Goal: Task Accomplishment & Management: Use online tool/utility

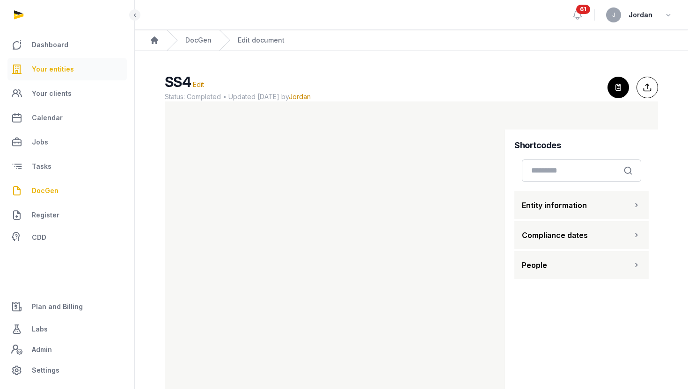
click at [54, 66] on span "Your entities" at bounding box center [53, 69] width 42 height 11
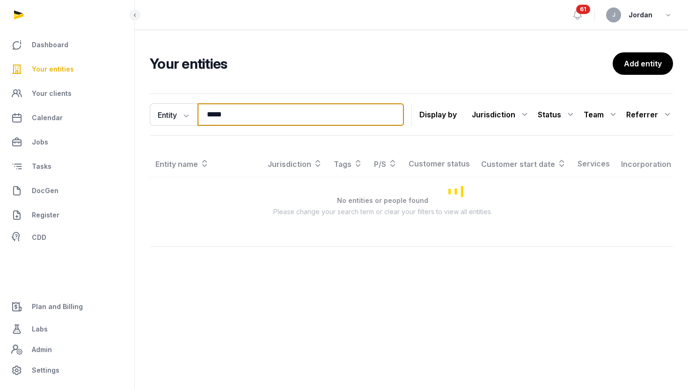
click at [218, 109] on input "*****" at bounding box center [300, 114] width 206 height 22
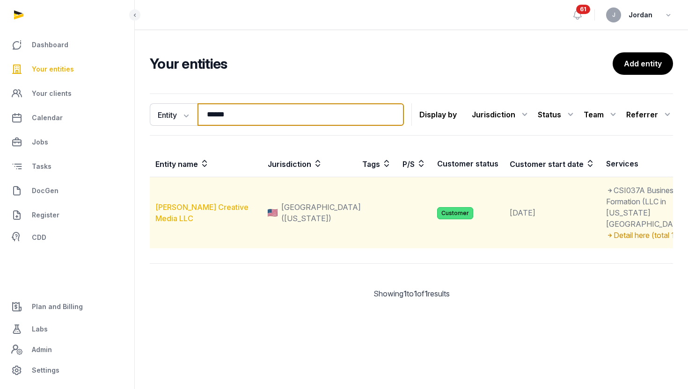
type input "******"
click at [196, 223] on link "[PERSON_NAME] Creative Media LLC" at bounding box center [201, 213] width 93 height 21
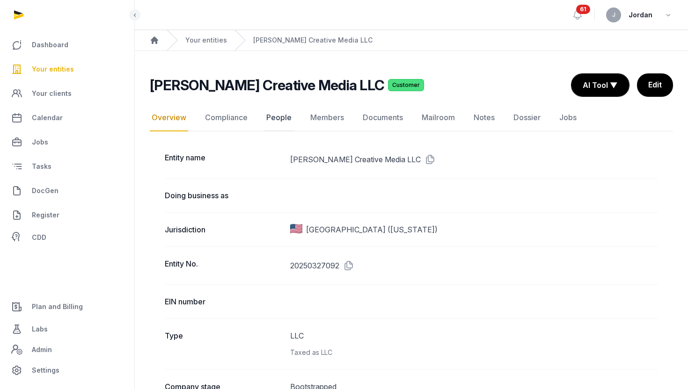
click at [264, 117] on link "People" at bounding box center [278, 117] width 29 height 27
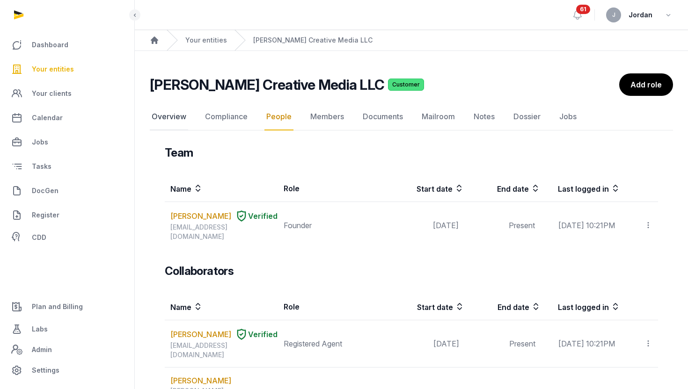
click at [179, 121] on link "Overview" at bounding box center [169, 116] width 38 height 27
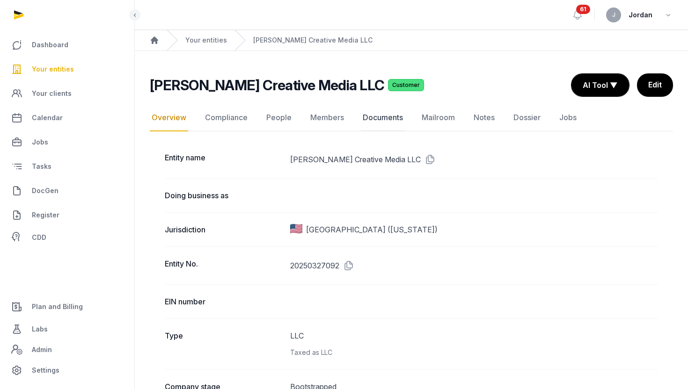
click at [384, 120] on link "Documents" at bounding box center [383, 117] width 44 height 27
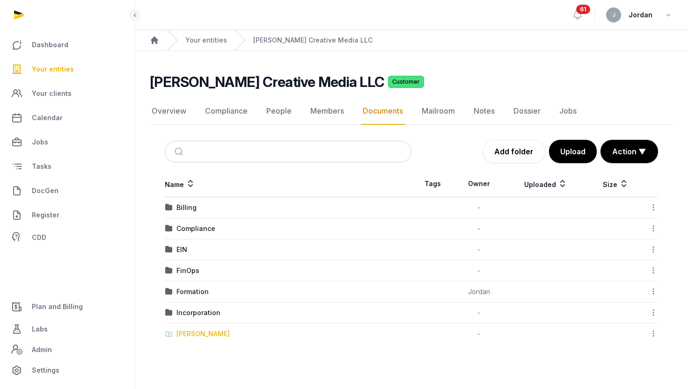
click at [213, 333] on div "[PERSON_NAME]" at bounding box center [202, 333] width 53 height 9
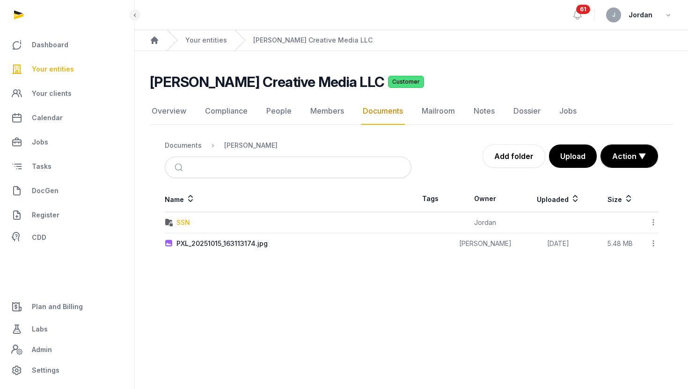
click at [182, 222] on div "SSN" at bounding box center [183, 222] width 14 height 9
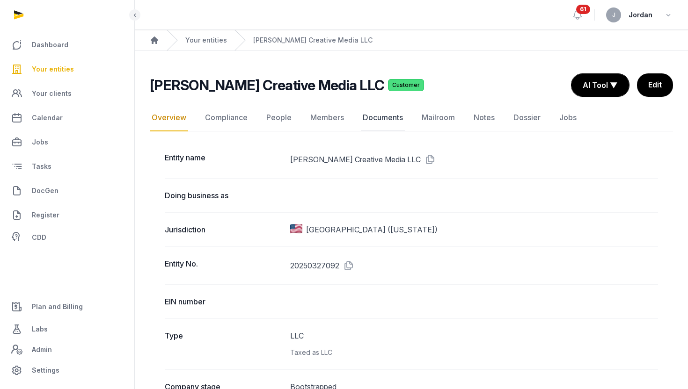
click at [389, 118] on link "Documents" at bounding box center [383, 117] width 44 height 27
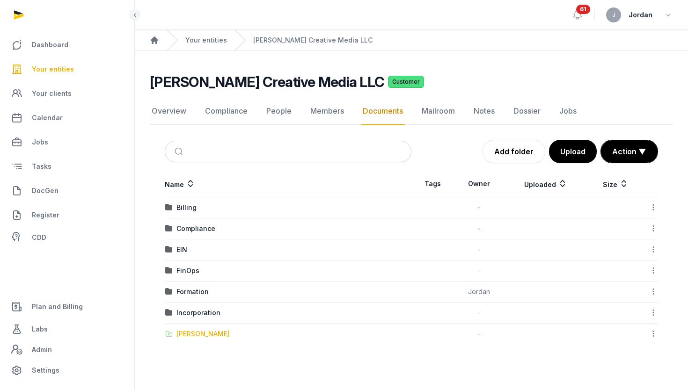
click at [194, 335] on div "[PERSON_NAME]" at bounding box center [202, 333] width 53 height 9
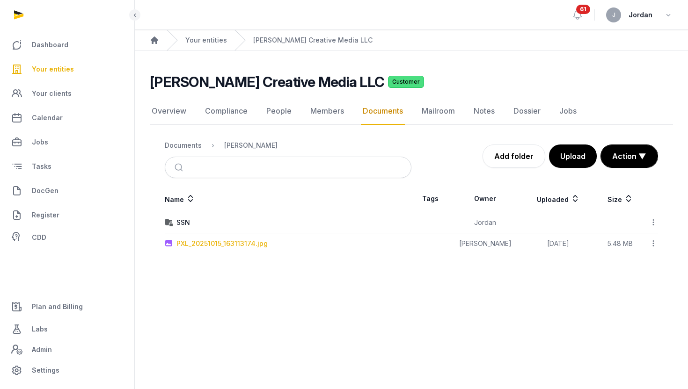
click at [222, 243] on div "PXL_20251015_163113174.jpg" at bounding box center [221, 243] width 91 height 9
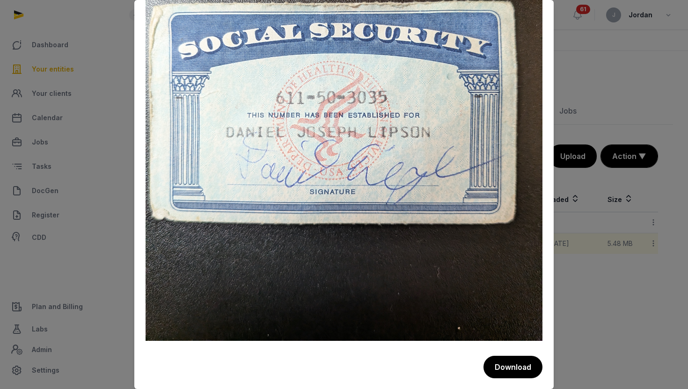
scroll to position [225, 0]
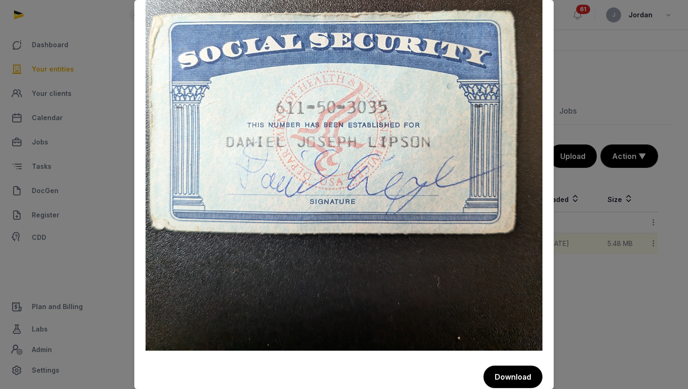
click at [549, 112] on div "Preview - PXL_20251015_163113174.jpg Description: SSN Download" at bounding box center [343, 87] width 419 height 624
click at [621, 177] on div at bounding box center [344, 194] width 688 height 389
click at [611, 228] on div at bounding box center [344, 194] width 688 height 389
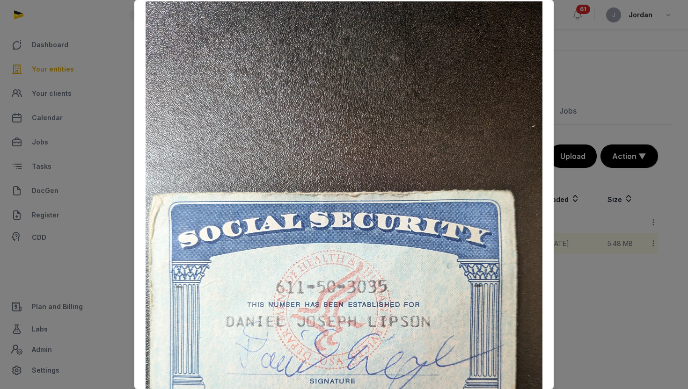
scroll to position [0, 0]
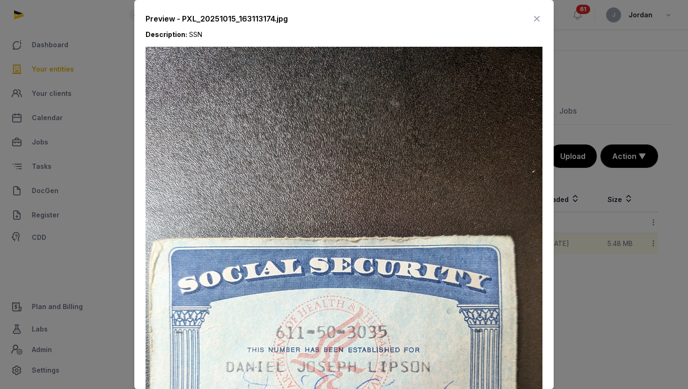
click at [538, 19] on icon at bounding box center [536, 18] width 11 height 15
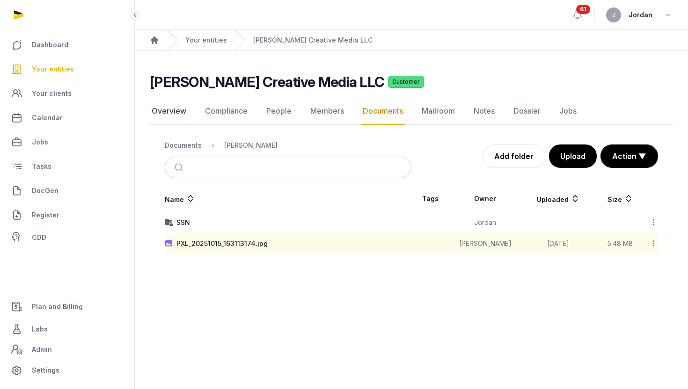
click at [160, 112] on link "Overview" at bounding box center [169, 111] width 38 height 27
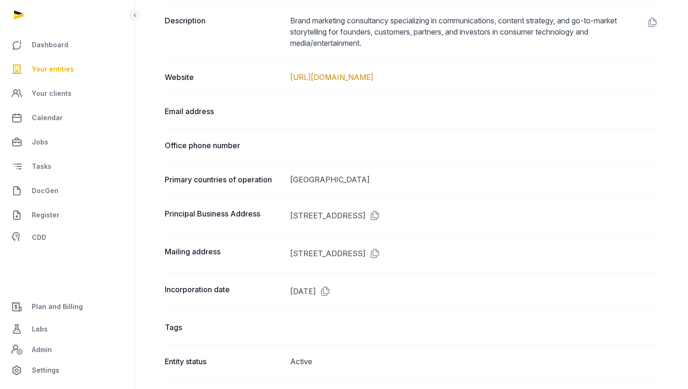
scroll to position [470, 0]
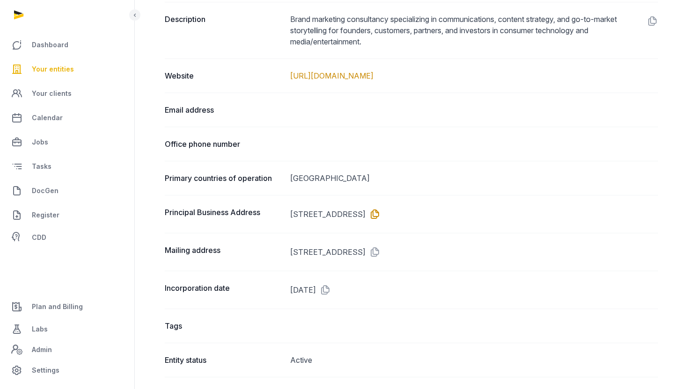
click at [380, 216] on icon at bounding box center [372, 214] width 15 height 15
click at [383, 210] on dd "[STREET_ADDRESS]" at bounding box center [474, 214] width 368 height 15
copy dd "SEBASTOPOL"
drag, startPoint x: 369, startPoint y: 212, endPoint x: 290, endPoint y: 212, distance: 78.6
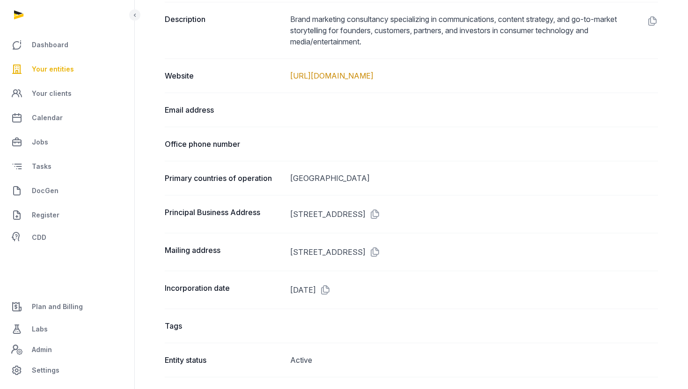
click at [290, 212] on dd "[STREET_ADDRESS]" at bounding box center [474, 214] width 368 height 15
copy dd "[STREET_ADDRESS]"
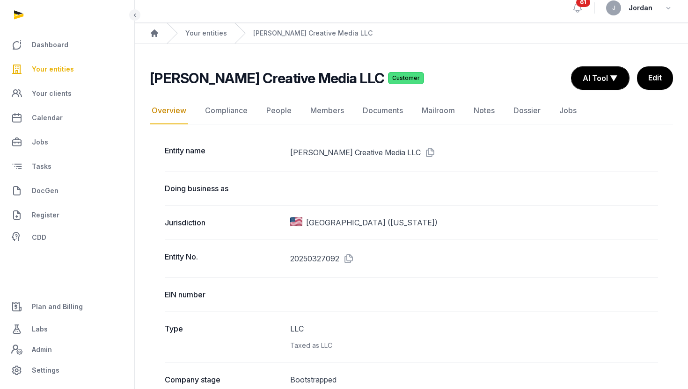
scroll to position [0, 0]
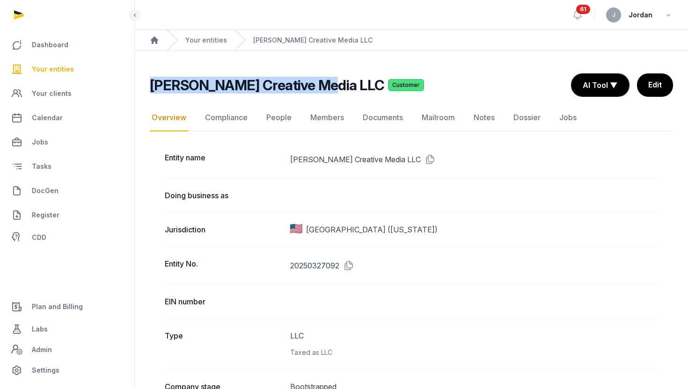
drag, startPoint x: 314, startPoint y: 81, endPoint x: 150, endPoint y: 77, distance: 164.2
click at [150, 77] on h2 "[PERSON_NAME] Creative Media LLC" at bounding box center [267, 85] width 234 height 17
copy h2 "[PERSON_NAME] Creative Media LLC"
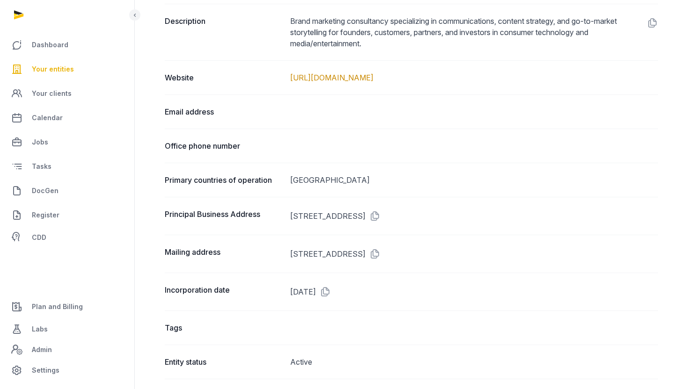
scroll to position [471, 0]
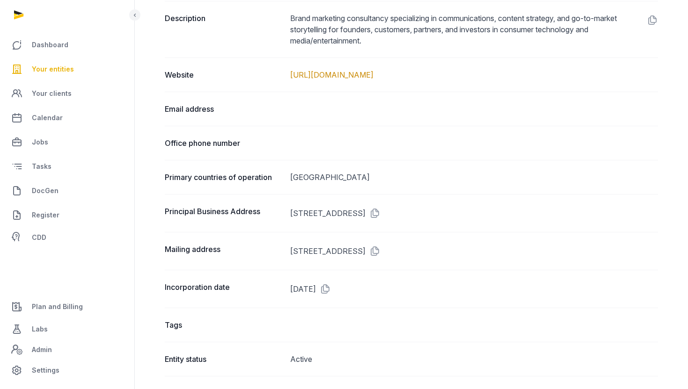
drag, startPoint x: 376, startPoint y: 212, endPoint x: 436, endPoint y: 213, distance: 60.8
click at [436, 213] on dd "[STREET_ADDRESS]" at bounding box center [474, 213] width 368 height 15
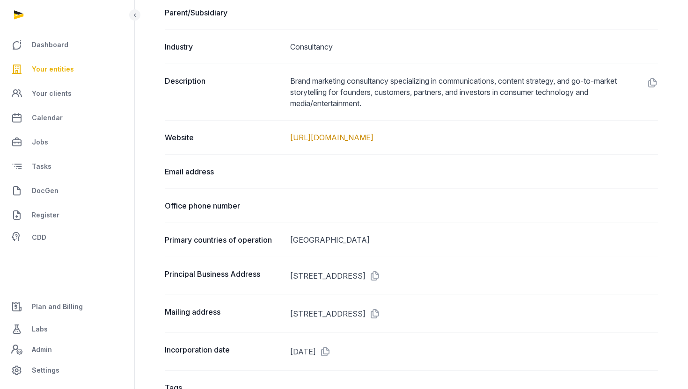
scroll to position [407, 0]
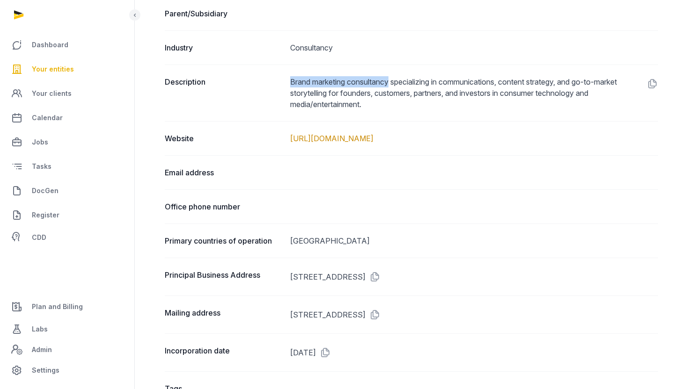
drag, startPoint x: 393, startPoint y: 83, endPoint x: 288, endPoint y: 82, distance: 105.3
click at [288, 82] on div "Description Brand marketing consultancy specializing in communications, content…" at bounding box center [411, 93] width 493 height 57
copy dd "Brand marketing consultancy"
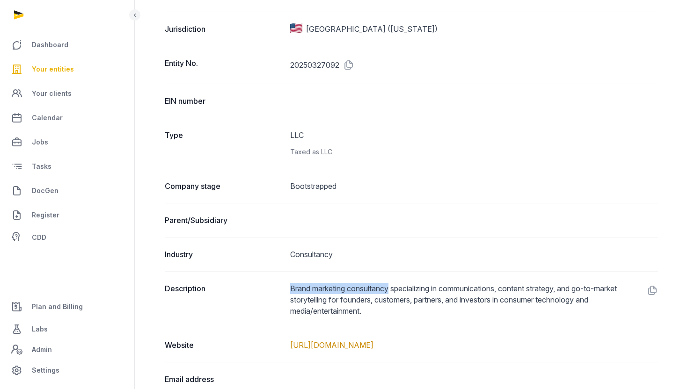
scroll to position [0, 0]
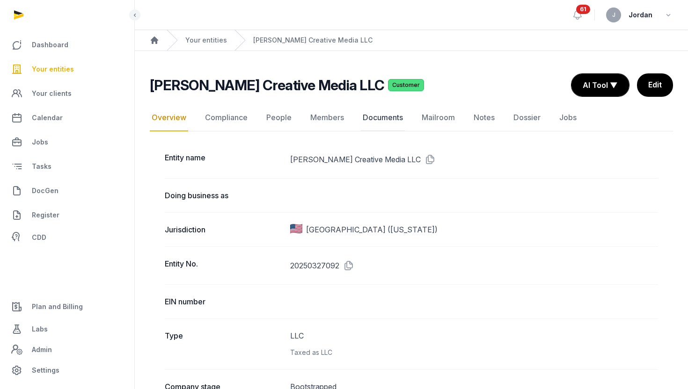
click at [389, 119] on link "Documents" at bounding box center [383, 117] width 44 height 27
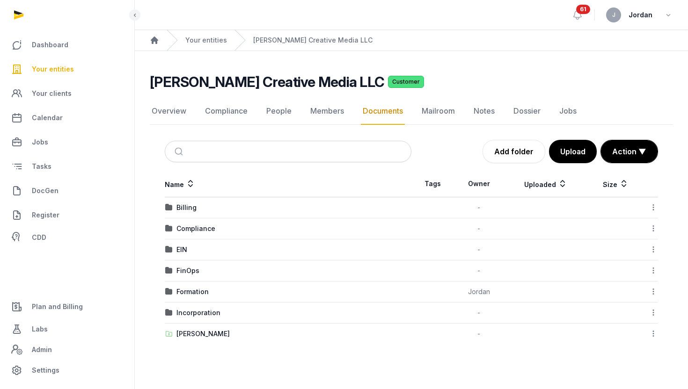
click at [188, 249] on div "EIN" at bounding box center [288, 249] width 246 height 9
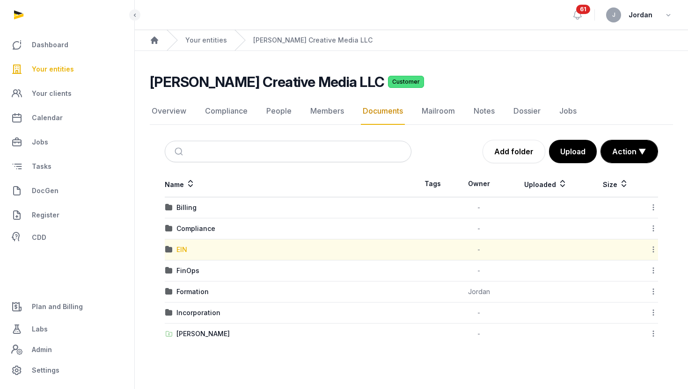
click at [182, 249] on div "EIN" at bounding box center [181, 249] width 11 height 9
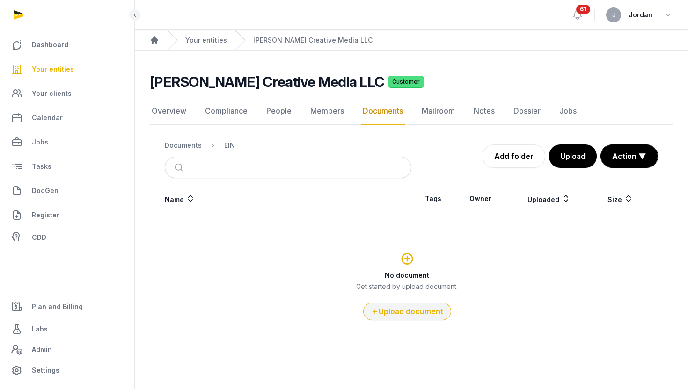
click at [422, 312] on button "Upload document" at bounding box center [407, 312] width 88 height 18
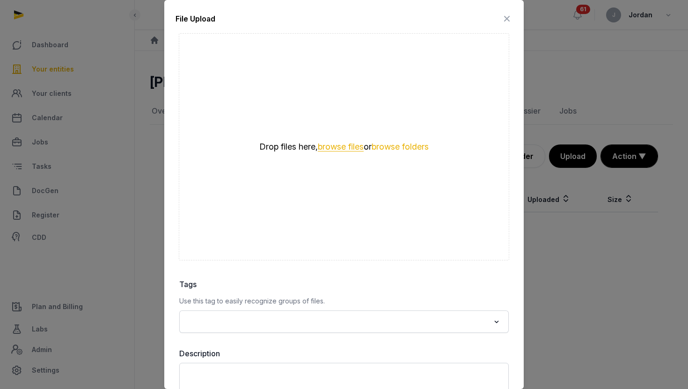
click at [340, 147] on button "browse files" at bounding box center [341, 147] width 46 height 9
click at [505, 16] on icon at bounding box center [506, 18] width 11 height 15
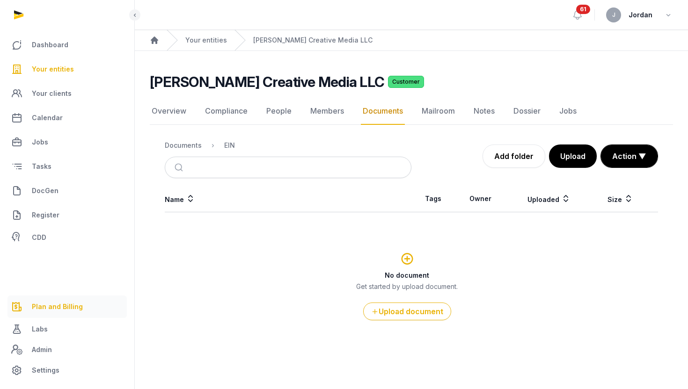
click at [58, 315] on link "Plan and Billing" at bounding box center [66, 307] width 119 height 22
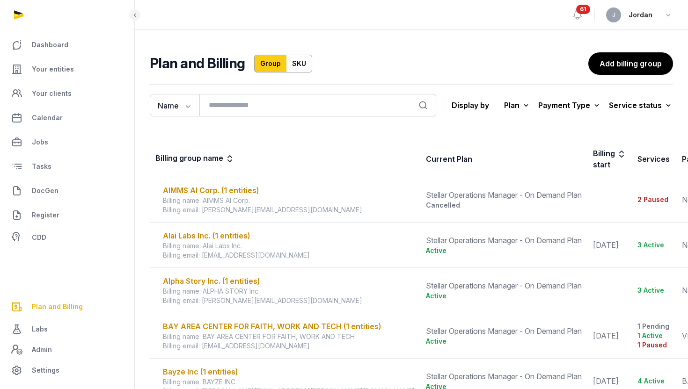
click at [41, 330] on span "Labs" at bounding box center [40, 329] width 16 height 11
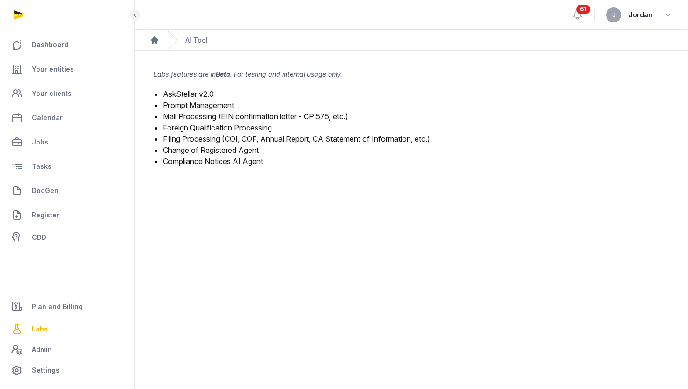
click at [240, 116] on link "Mail Processing (EIN confirmation letter - CP 575, etc.)" at bounding box center [255, 116] width 185 height 9
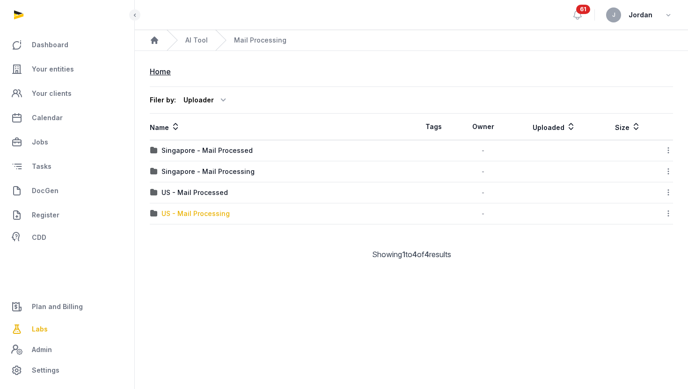
click at [218, 215] on div "US - Mail Processing" at bounding box center [195, 213] width 68 height 9
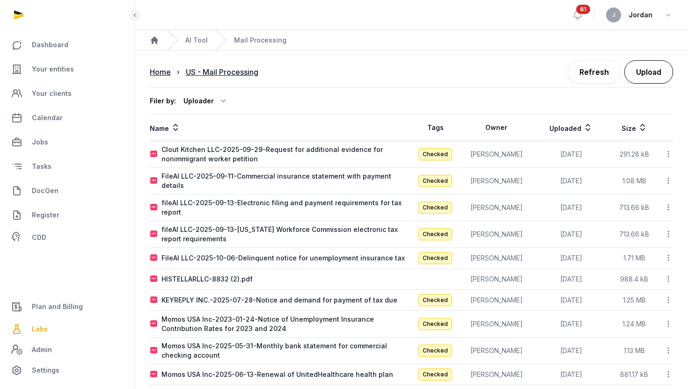
click at [659, 72] on button "Upload" at bounding box center [648, 71] width 49 height 23
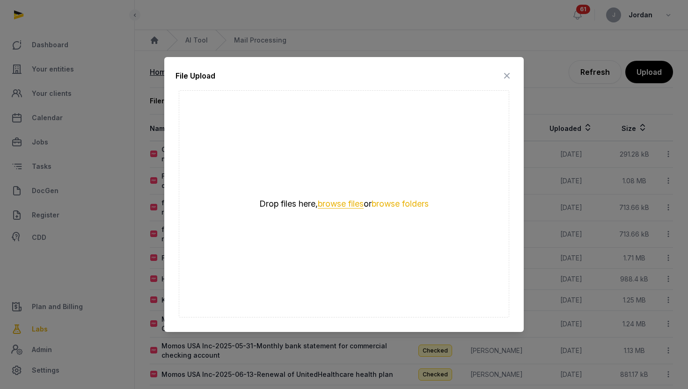
click at [342, 208] on button "browse files" at bounding box center [341, 204] width 46 height 9
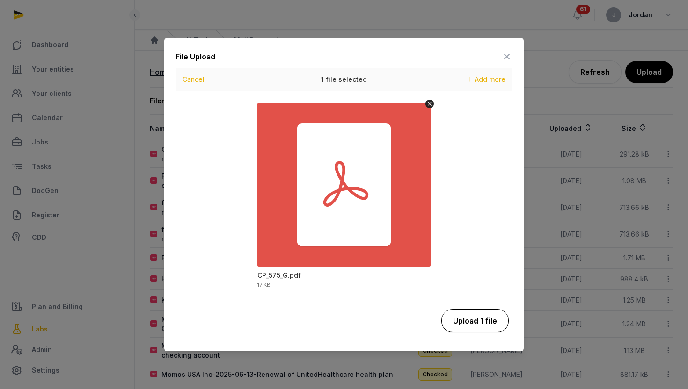
click at [487, 329] on button "Upload 1 file" at bounding box center [474, 320] width 67 height 23
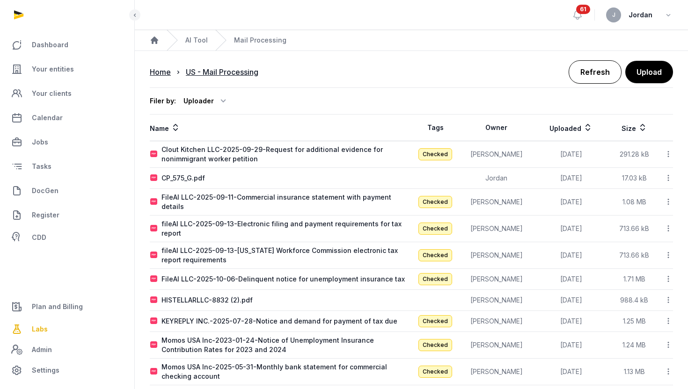
click at [594, 77] on link "Refresh" at bounding box center [594, 71] width 53 height 23
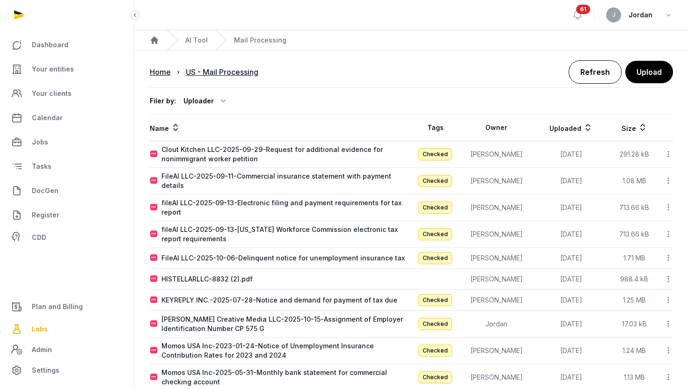
click at [608, 64] on link "Refresh" at bounding box center [594, 71] width 53 height 23
click at [639, 72] on button "Upload" at bounding box center [648, 71] width 49 height 23
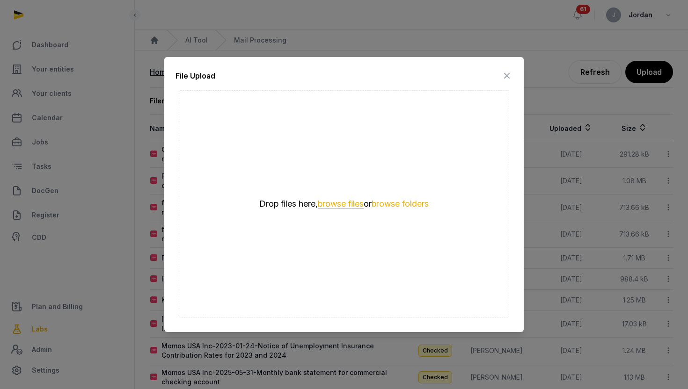
click at [348, 203] on button "browse files" at bounding box center [341, 204] width 46 height 9
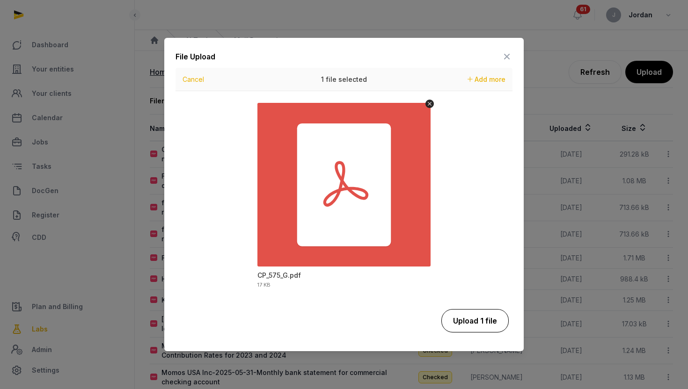
click at [487, 328] on button "Upload 1 file" at bounding box center [474, 320] width 67 height 23
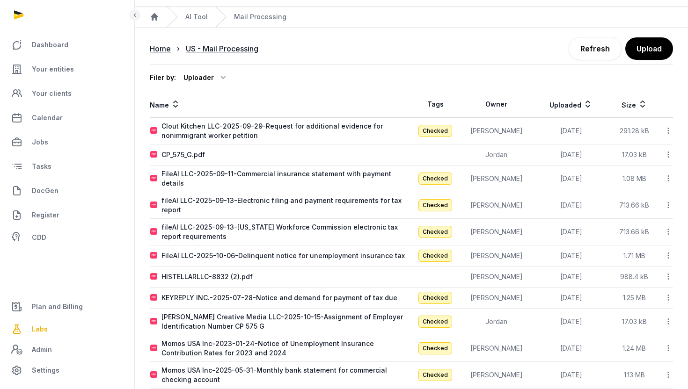
scroll to position [25, 0]
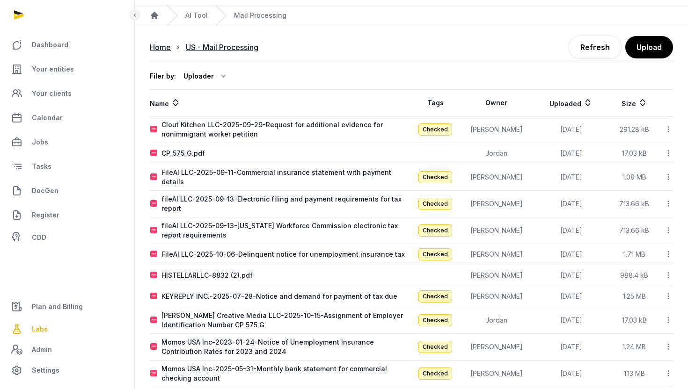
click at [670, 152] on icon at bounding box center [668, 153] width 8 height 10
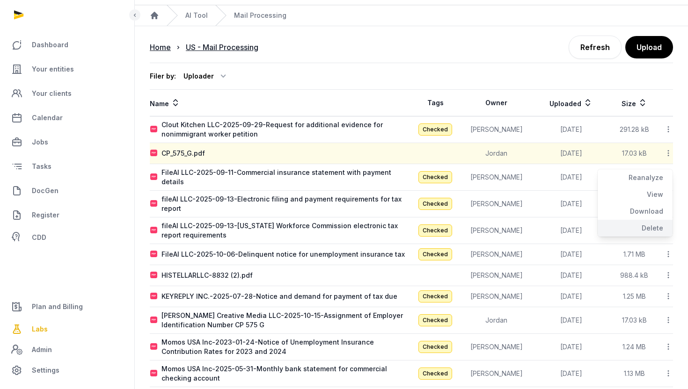
click at [646, 226] on div "Delete" at bounding box center [634, 228] width 75 height 17
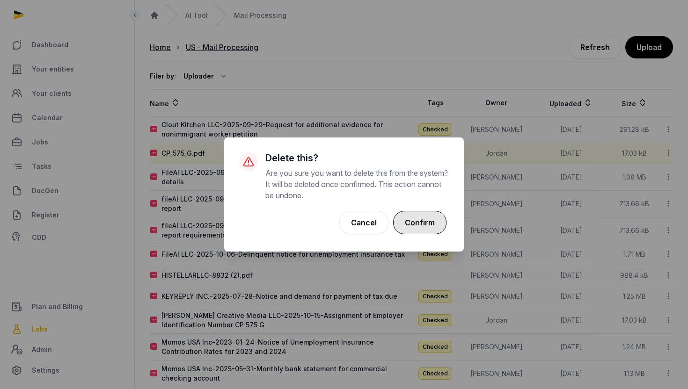
click at [420, 225] on button "Confirm" at bounding box center [419, 222] width 53 height 23
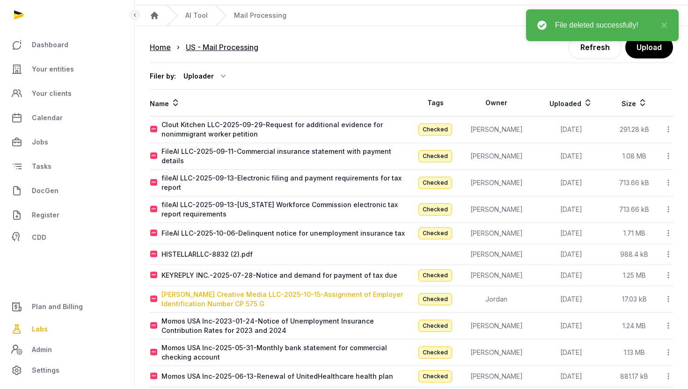
click at [338, 290] on div "[PERSON_NAME] Creative Media LLC-2025-10-15-Assignment of Employer Identificati…" at bounding box center [285, 299] width 249 height 19
type input "**********"
type textarea "**********"
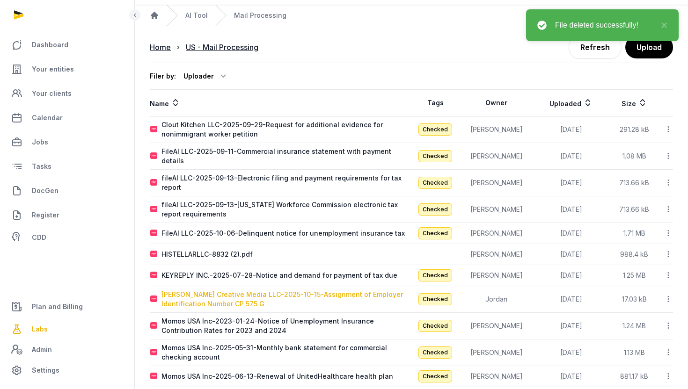
type input "**********"
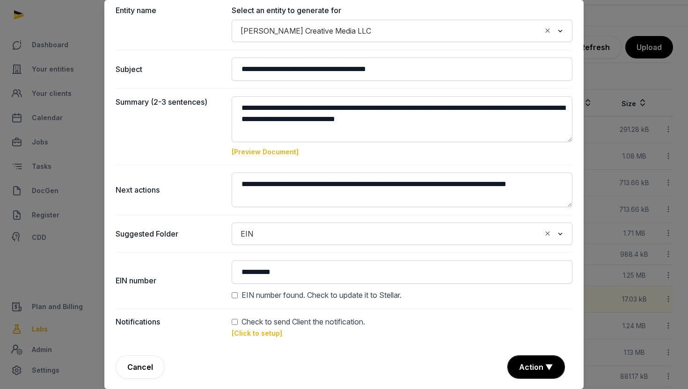
scroll to position [87, 0]
click at [239, 298] on div "EIN number found. Check to update it to Stellar." at bounding box center [402, 294] width 341 height 11
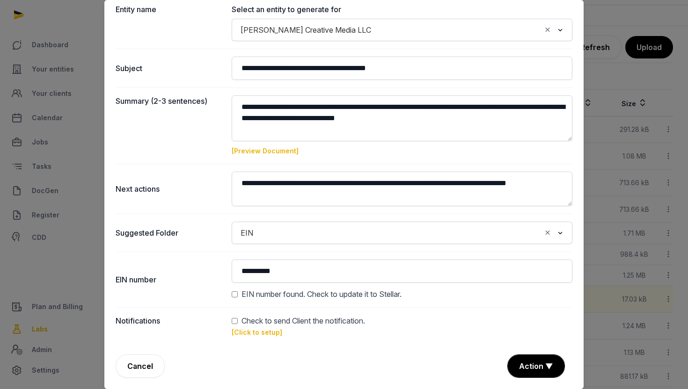
scroll to position [34, 0]
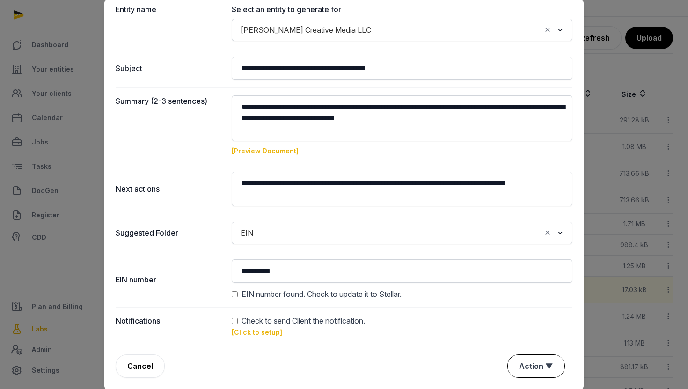
click at [538, 371] on button "Action ▼" at bounding box center [536, 366] width 57 height 22
click at [533, 317] on div "Approve" at bounding box center [534, 312] width 75 height 19
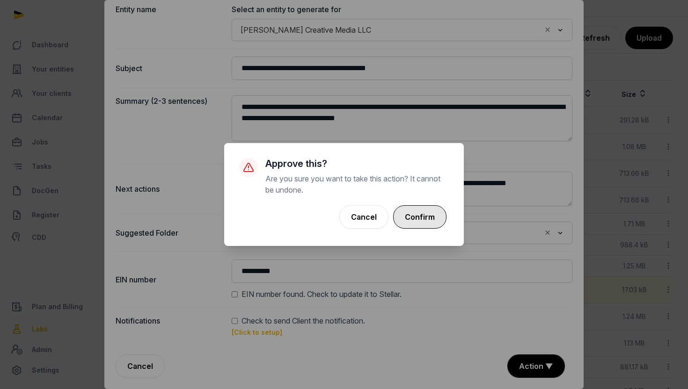
click at [432, 214] on button "Confirm" at bounding box center [419, 216] width 53 height 23
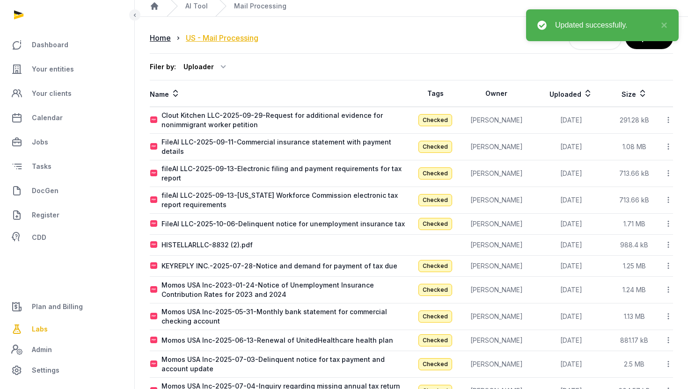
scroll to position [0, 0]
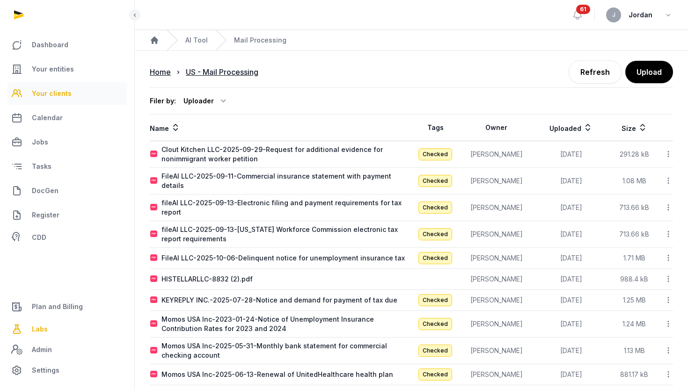
click at [63, 89] on span "Your clients" at bounding box center [52, 93] width 40 height 11
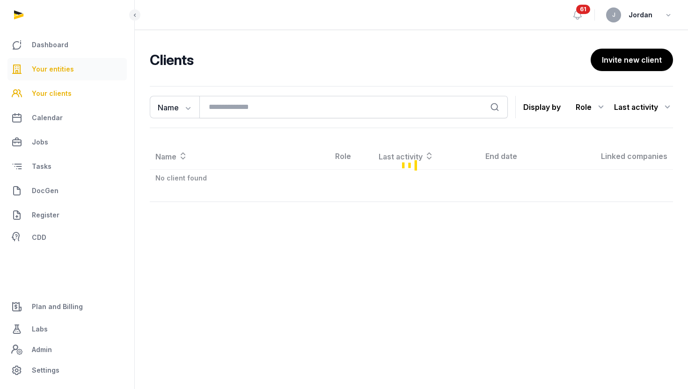
click at [70, 70] on span "Your entities" at bounding box center [53, 69] width 42 height 11
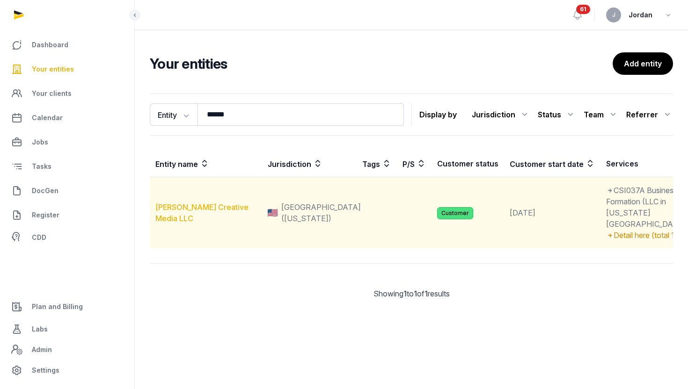
click at [214, 223] on link "[PERSON_NAME] Creative Media LLC" at bounding box center [201, 213] width 93 height 21
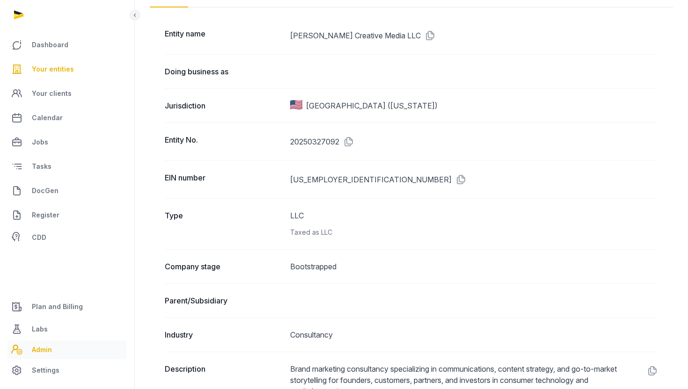
scroll to position [119, 0]
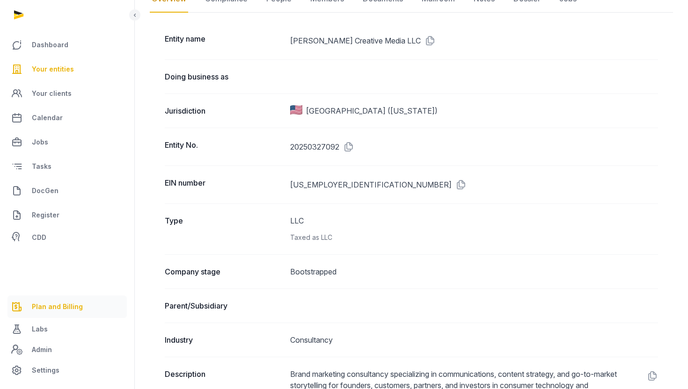
click at [54, 308] on span "Plan and Billing" at bounding box center [57, 306] width 51 height 11
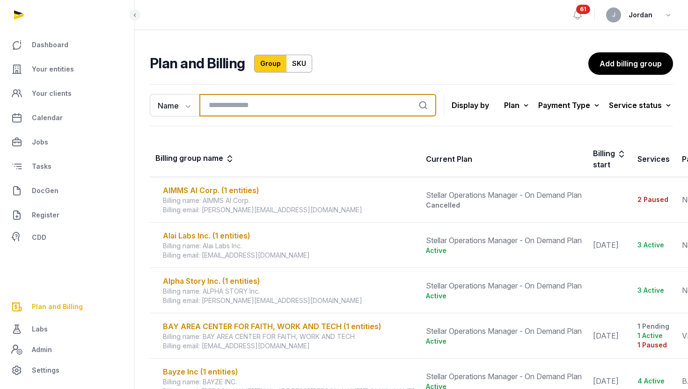
click at [264, 110] on input "search" at bounding box center [317, 105] width 237 height 22
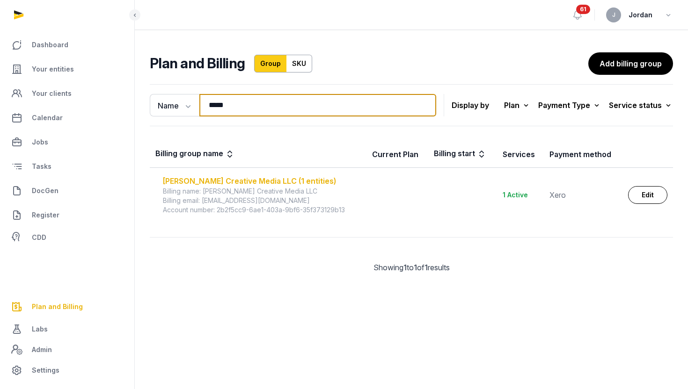
type input "*****"
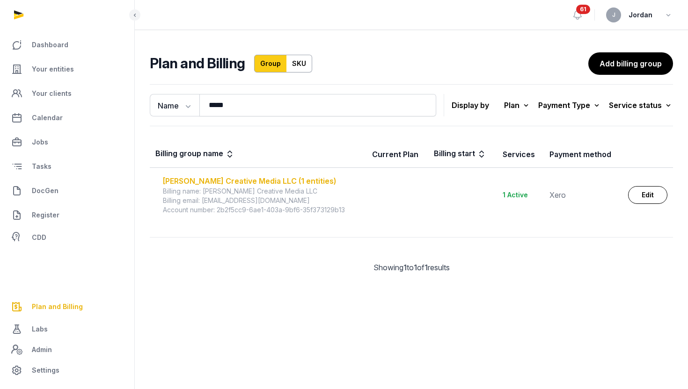
click at [240, 179] on div "[PERSON_NAME] Creative Media LLC (1 entities)" at bounding box center [262, 180] width 198 height 11
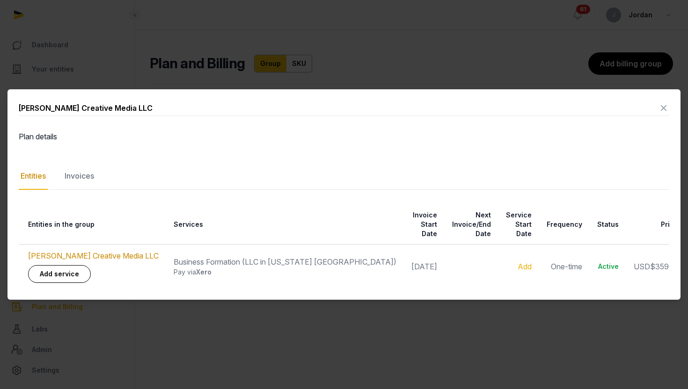
click at [664, 113] on icon at bounding box center [663, 108] width 11 height 15
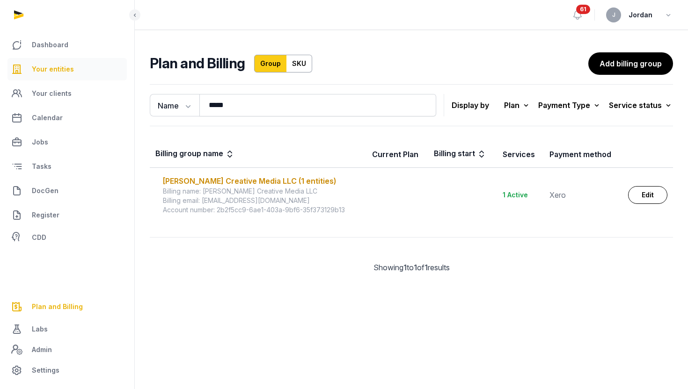
click at [83, 76] on link "Your entities" at bounding box center [66, 69] width 119 height 22
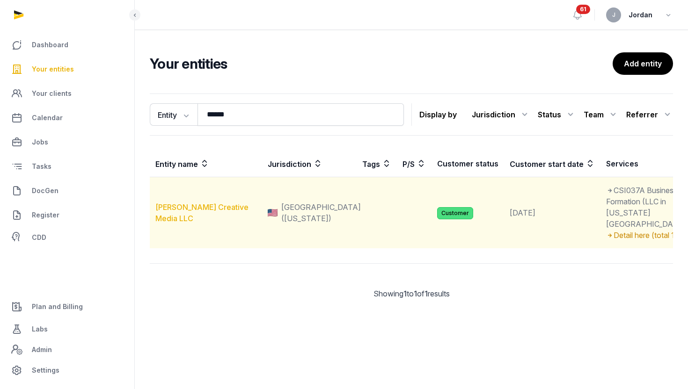
click at [184, 223] on link "[PERSON_NAME] Creative Media LLC" at bounding box center [201, 213] width 93 height 21
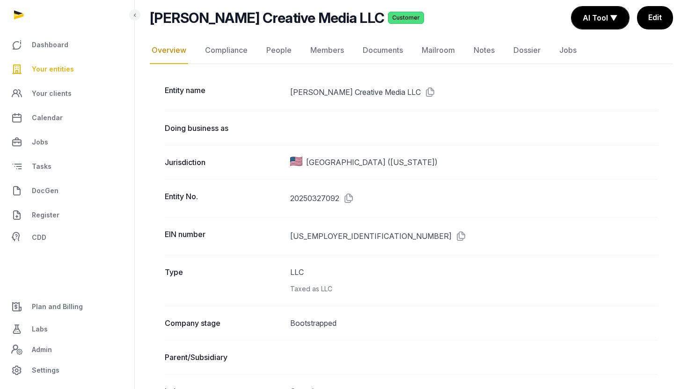
scroll to position [65, 0]
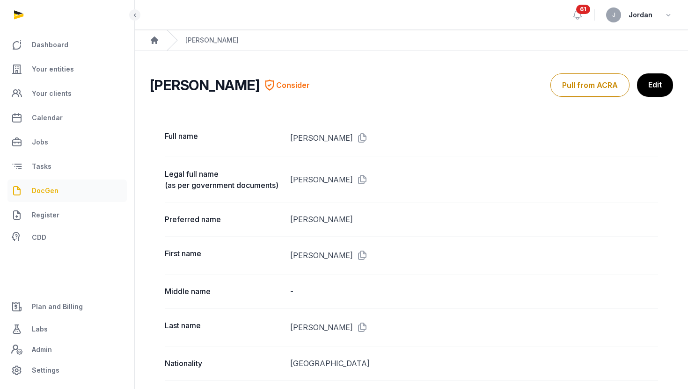
click at [48, 191] on span "DocGen" at bounding box center [45, 190] width 27 height 11
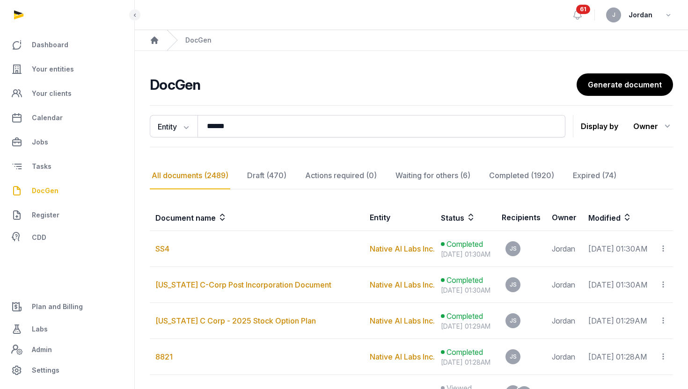
click at [226, 138] on div "Entity Document name Entity Recipient ****** Search Display by Owner All member…" at bounding box center [411, 126] width 523 height 42
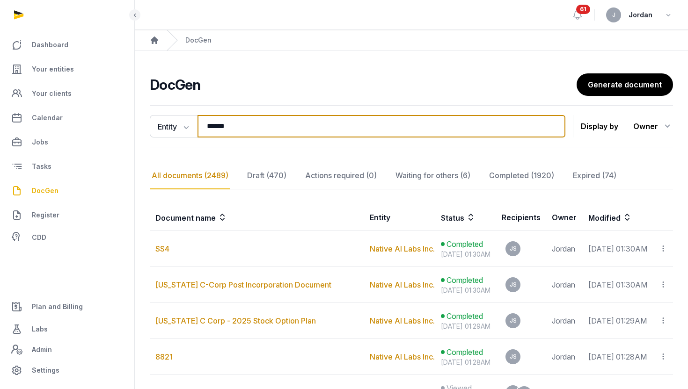
click at [254, 131] on input "******" at bounding box center [381, 126] width 368 height 22
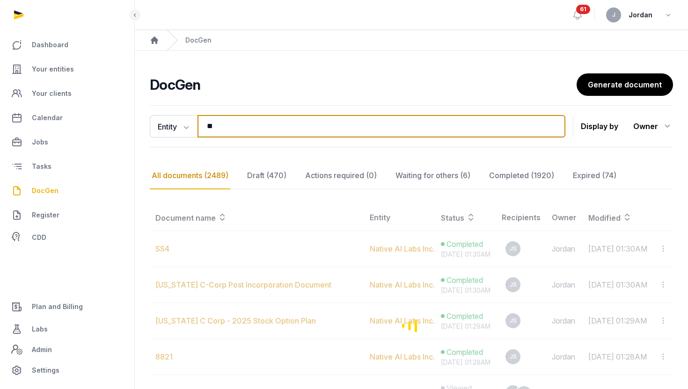
type input "*"
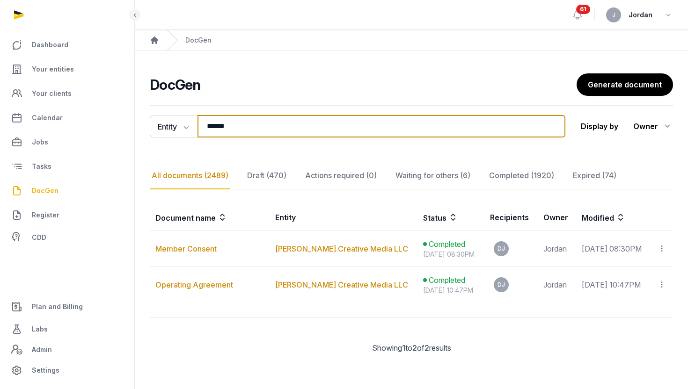
type input "******"
